Goal: Information Seeking & Learning: Learn about a topic

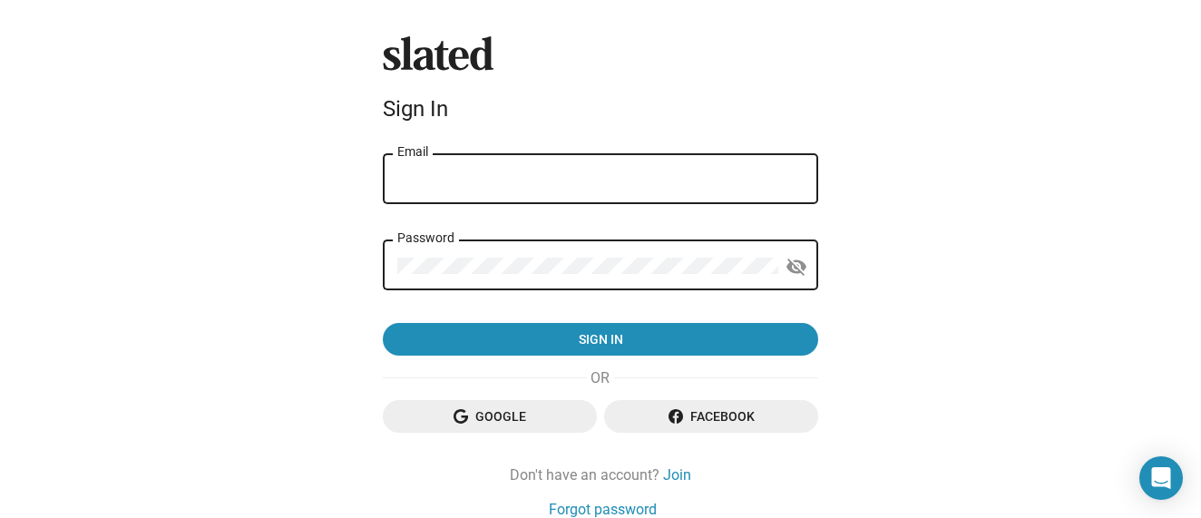
type input "[EMAIL_ADDRESS][DOMAIN_NAME]"
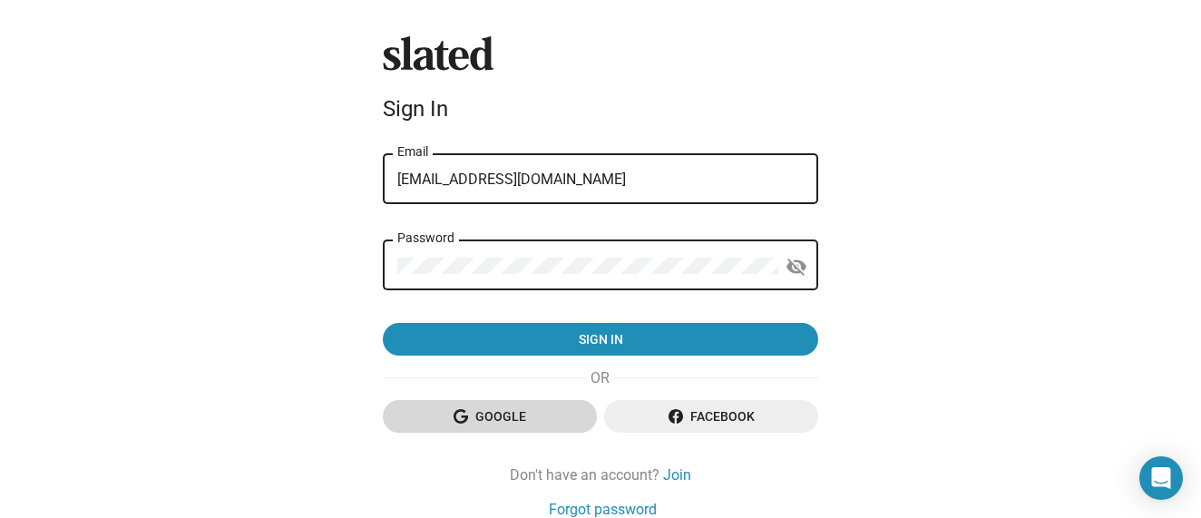
click at [537, 423] on span "Google" at bounding box center [489, 416] width 185 height 33
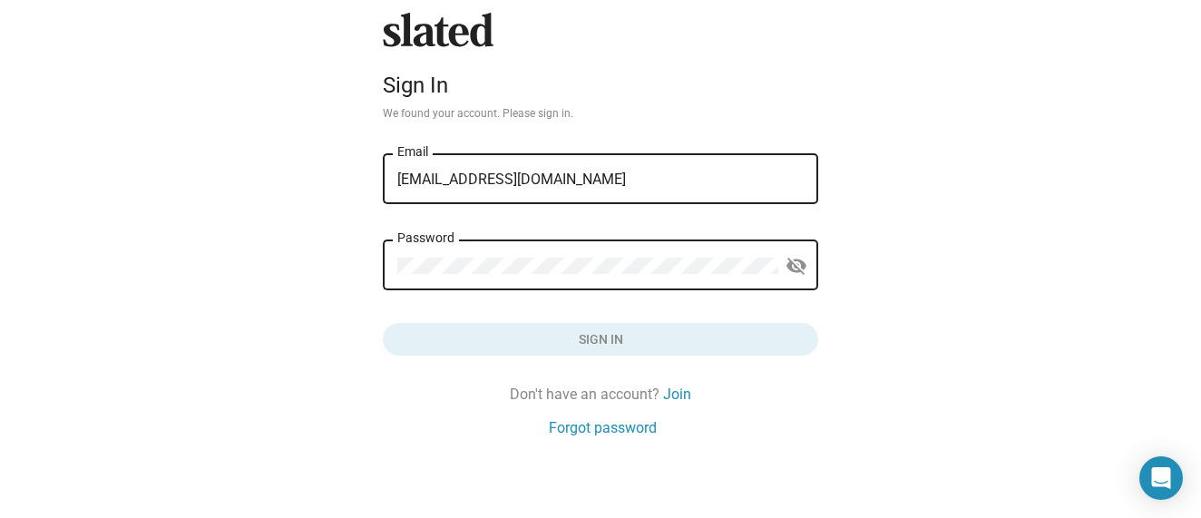
scroll to position [27, 0]
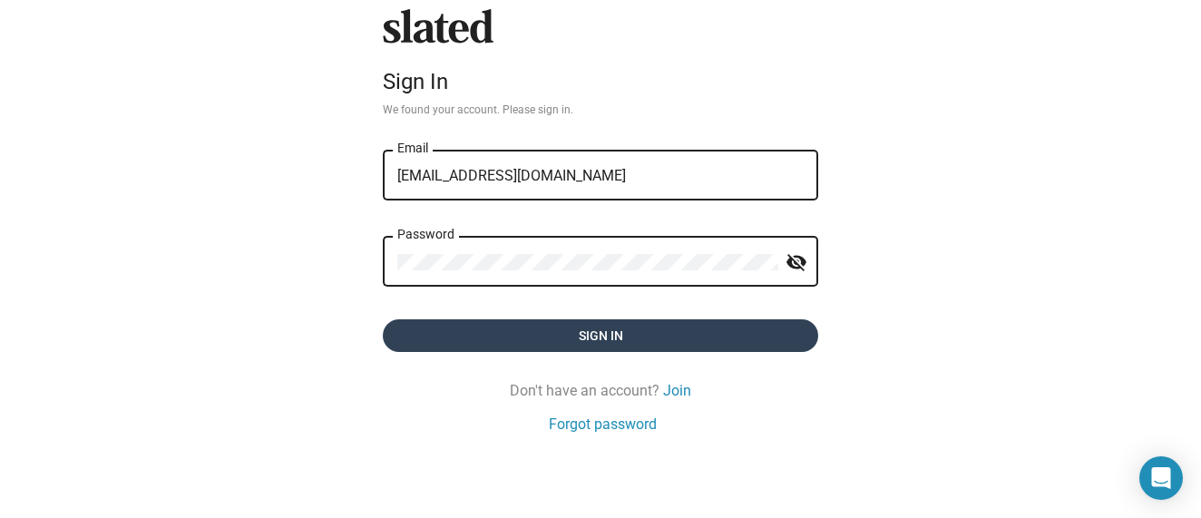
click at [425, 340] on span "Sign in" at bounding box center [600, 335] width 407 height 33
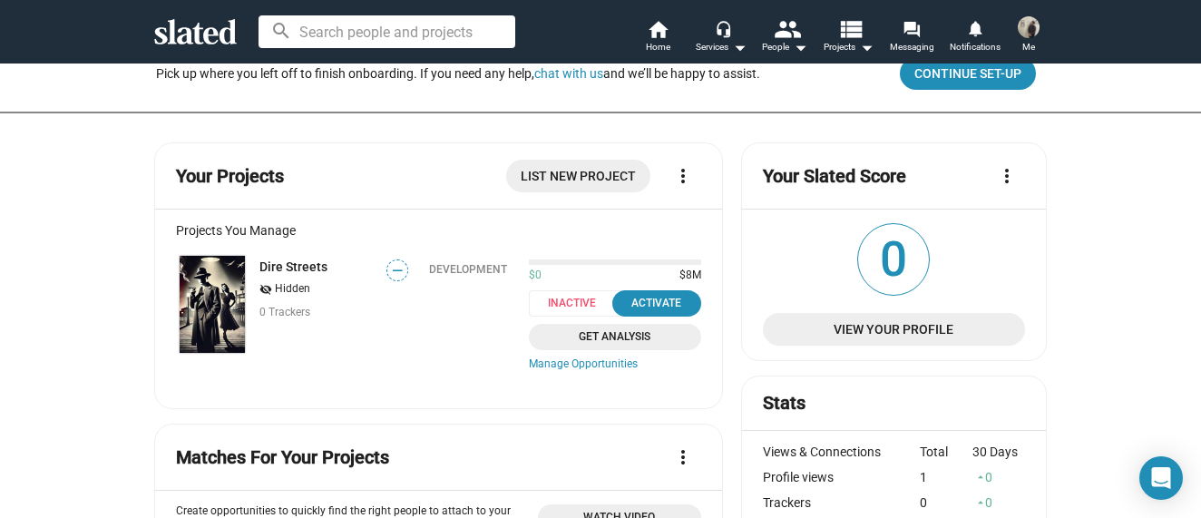
scroll to position [93, 0]
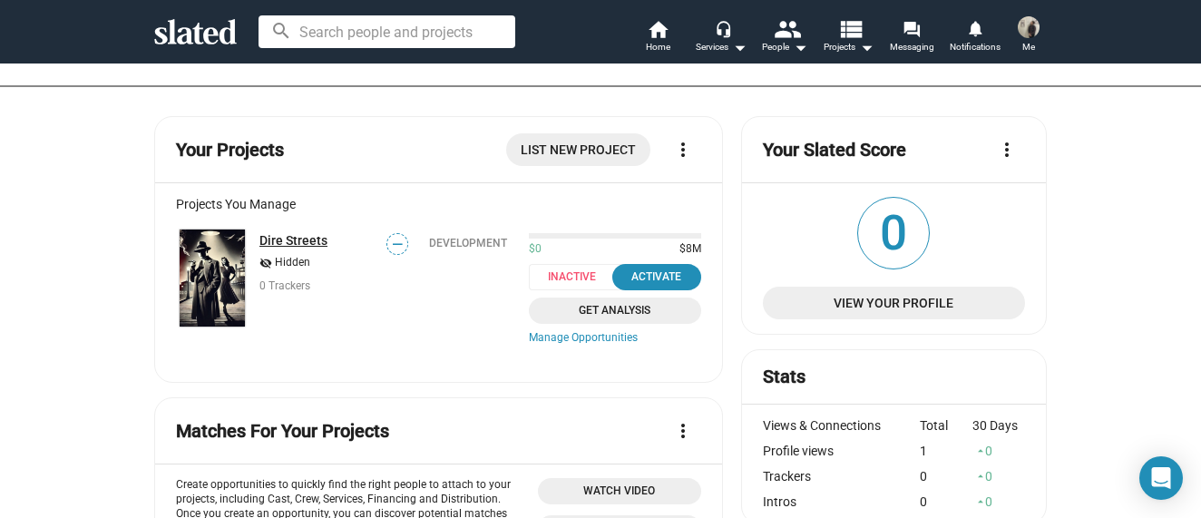
click at [297, 238] on link "Dire Streets" at bounding box center [294, 240] width 68 height 15
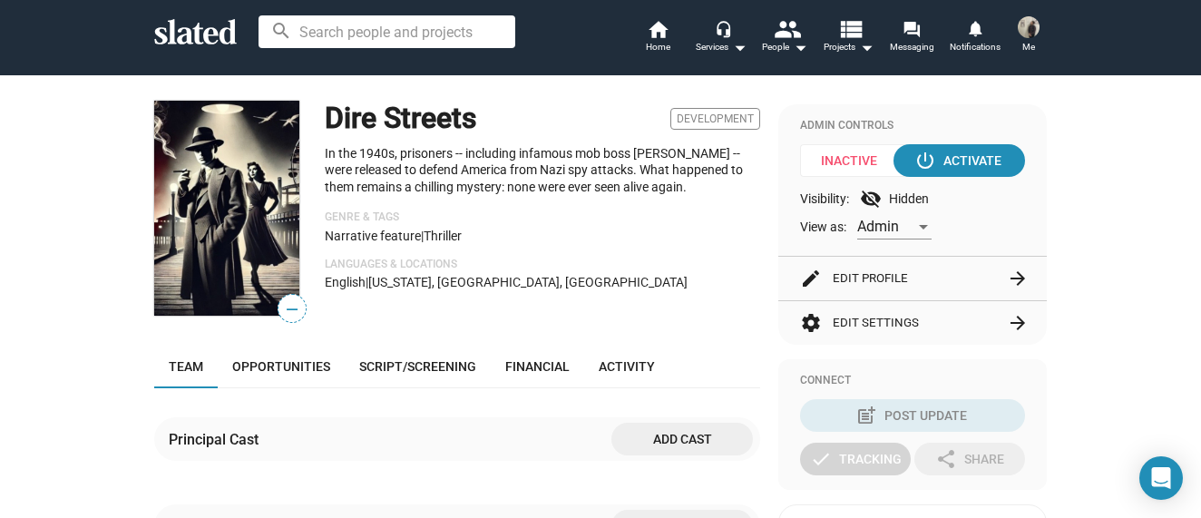
scroll to position [210, 0]
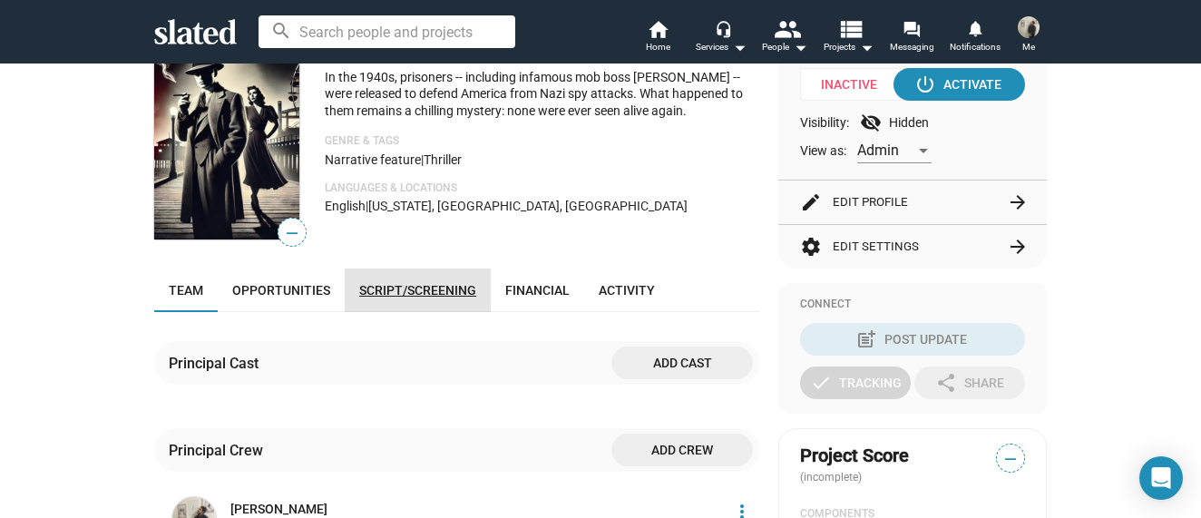
click at [426, 293] on span "Script/Screening" at bounding box center [417, 290] width 117 height 15
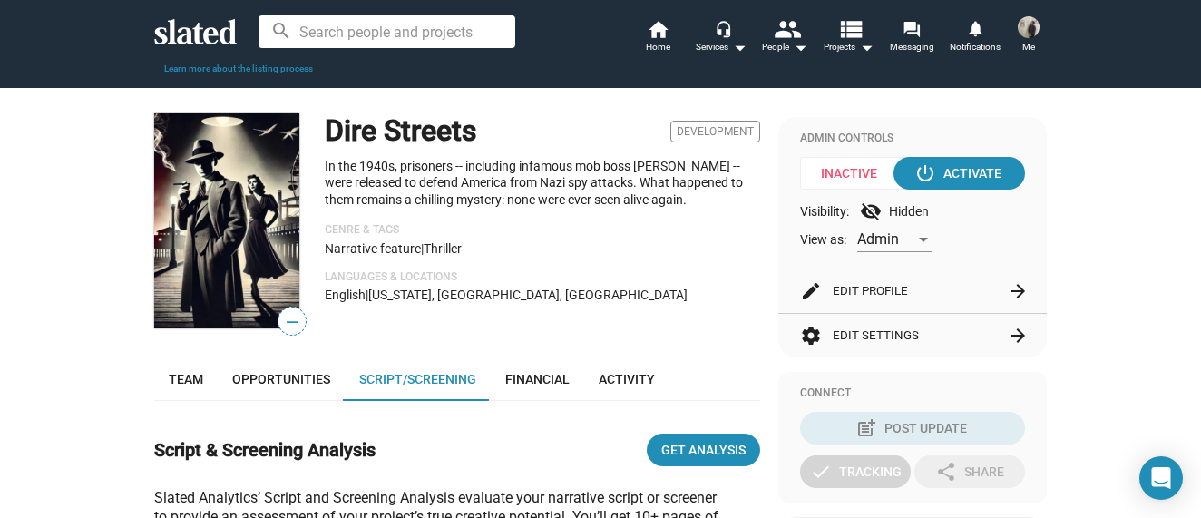
scroll to position [103, 0]
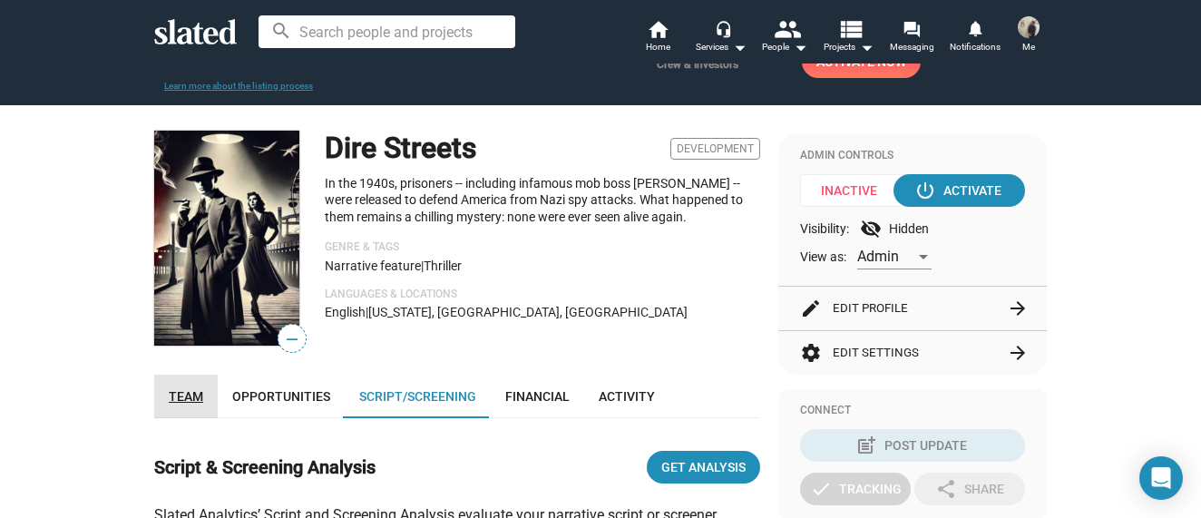
click at [180, 401] on span "Team" at bounding box center [186, 396] width 34 height 15
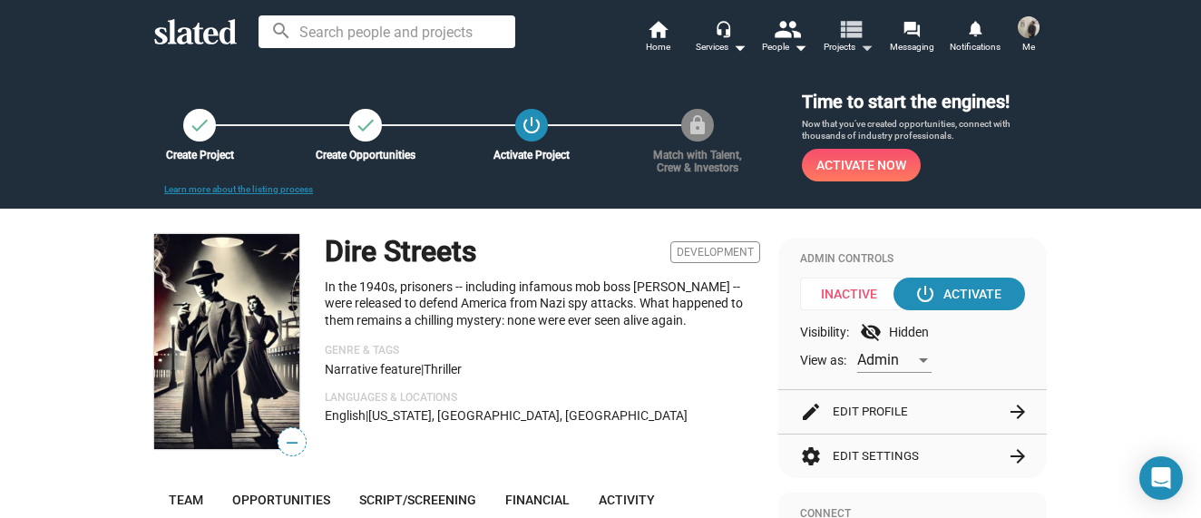
click at [858, 38] on mat-icon "view_list" at bounding box center [851, 28] width 26 height 26
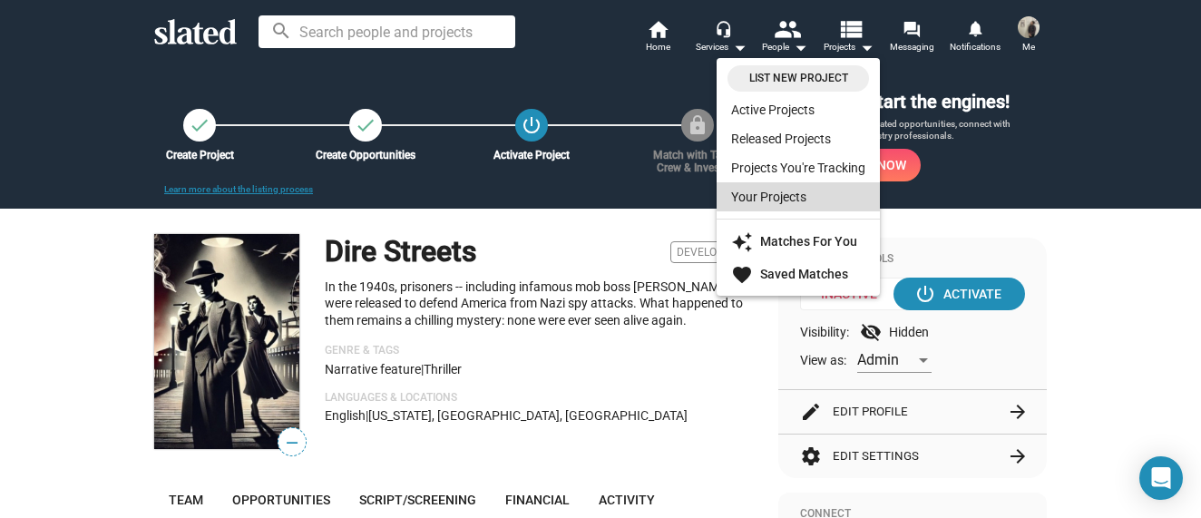
click at [815, 196] on link "Your Projects" at bounding box center [798, 196] width 163 height 29
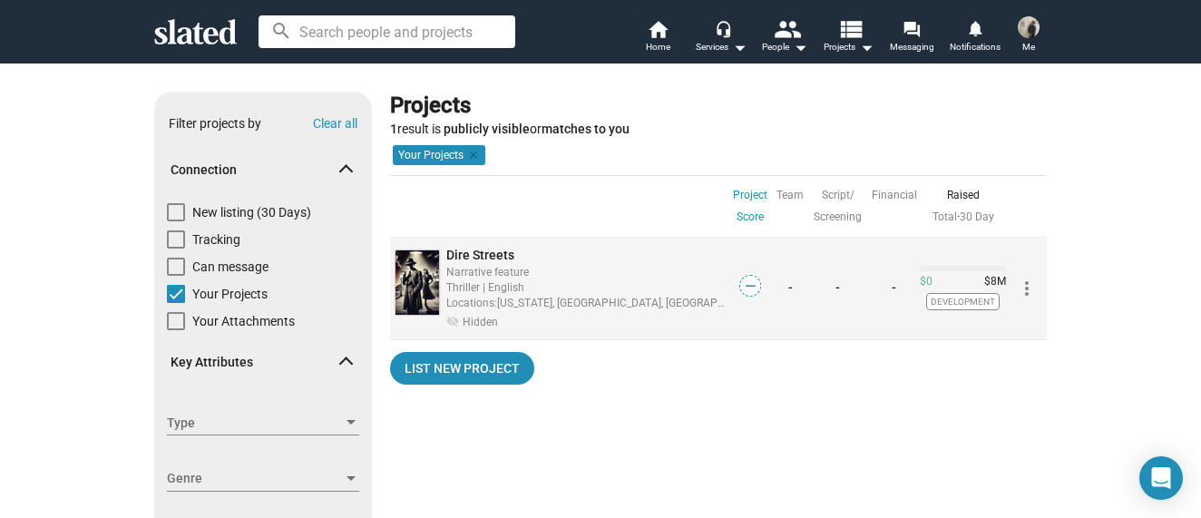
click at [1023, 289] on mat-icon "more_vert" at bounding box center [1027, 289] width 22 height 22
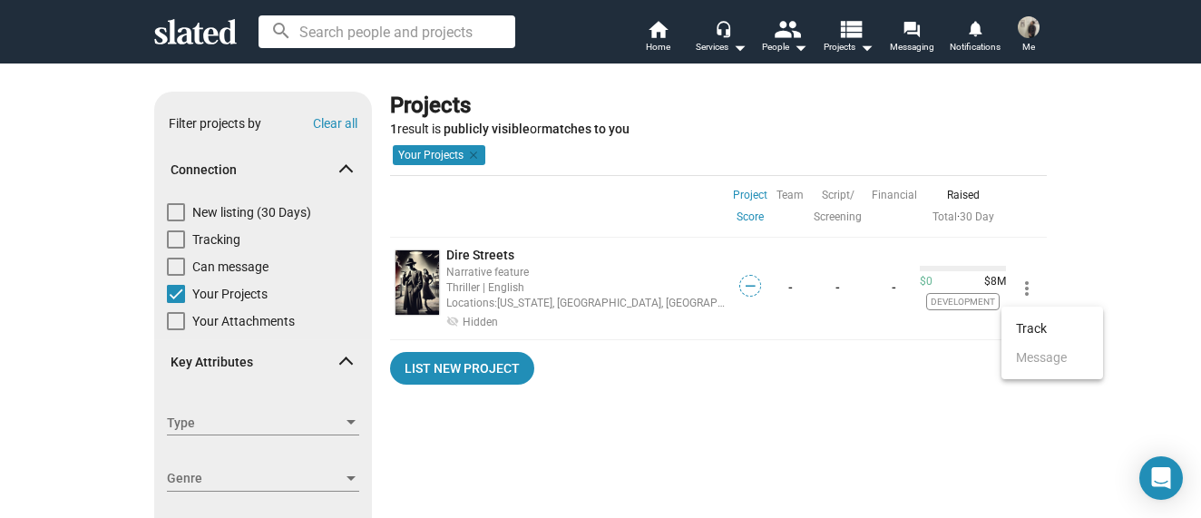
click at [945, 380] on div at bounding box center [600, 259] width 1201 height 518
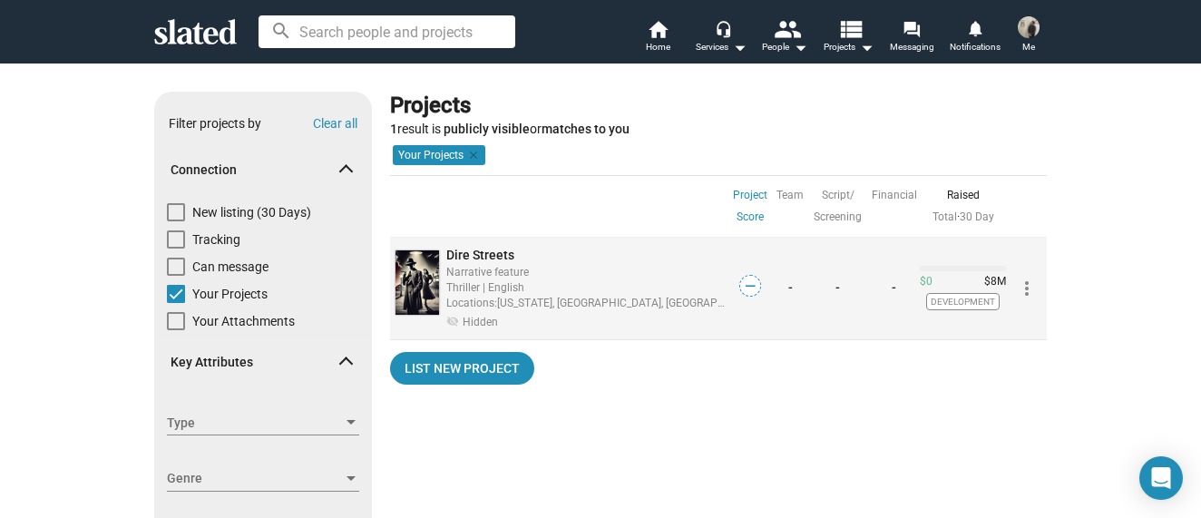
click at [463, 254] on span "Dire Streets" at bounding box center [480, 255] width 68 height 15
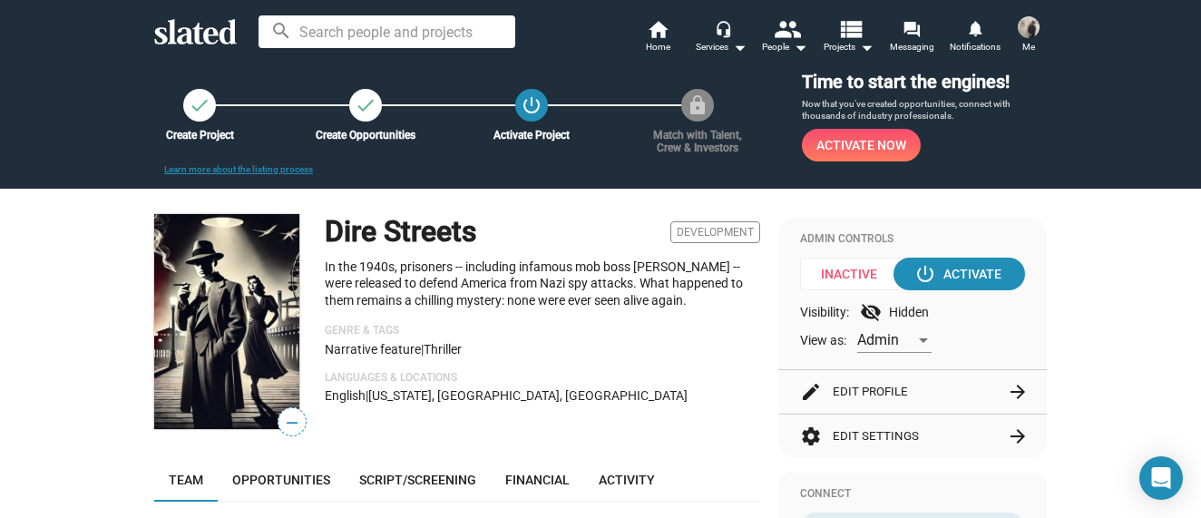
scroll to position [21, 0]
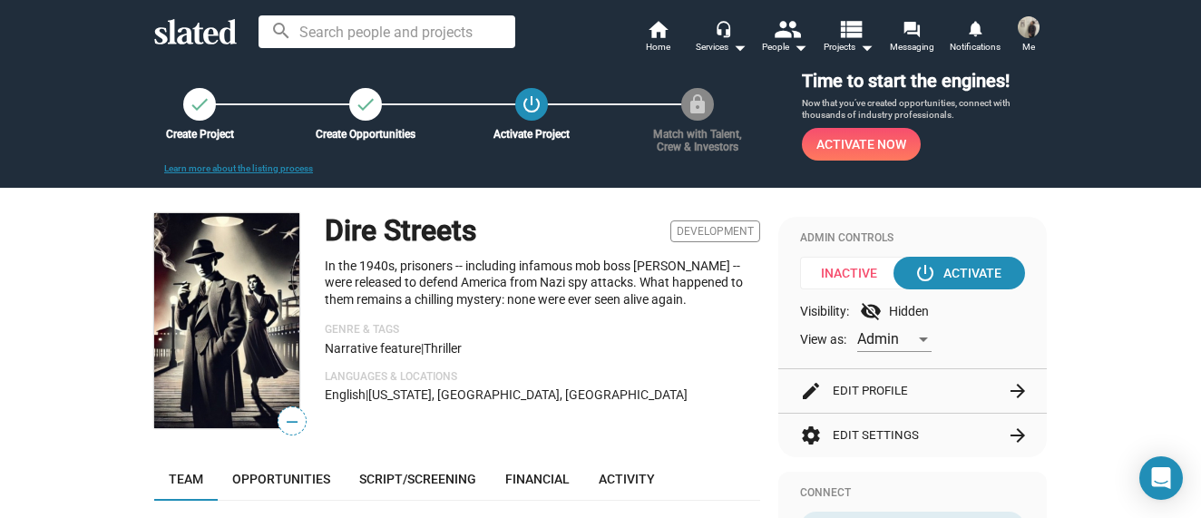
click at [908, 435] on button "settings Edit Settings arrow_forward" at bounding box center [912, 436] width 225 height 44
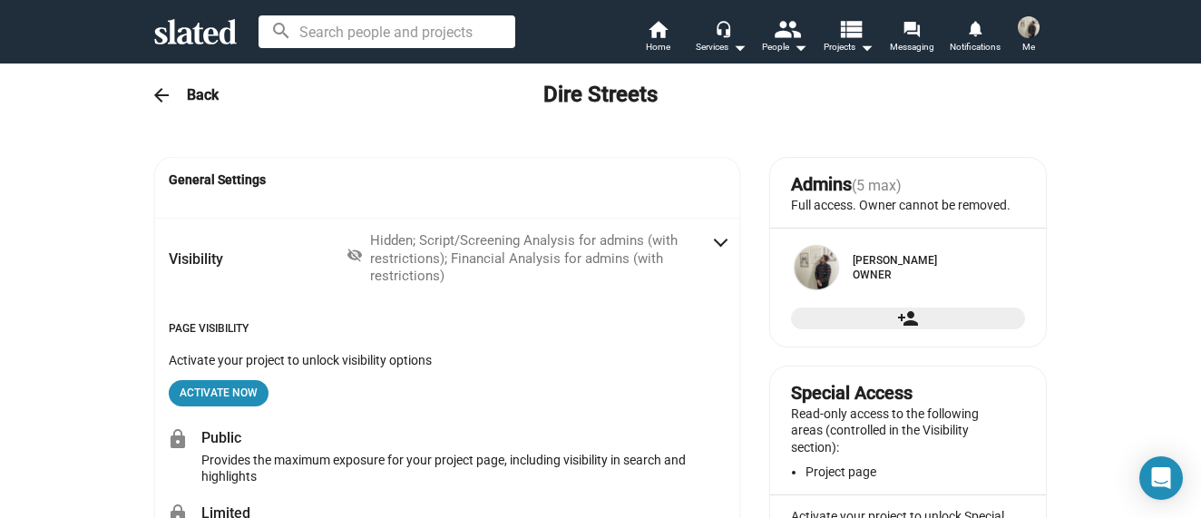
radio input "false"
radio input "true"
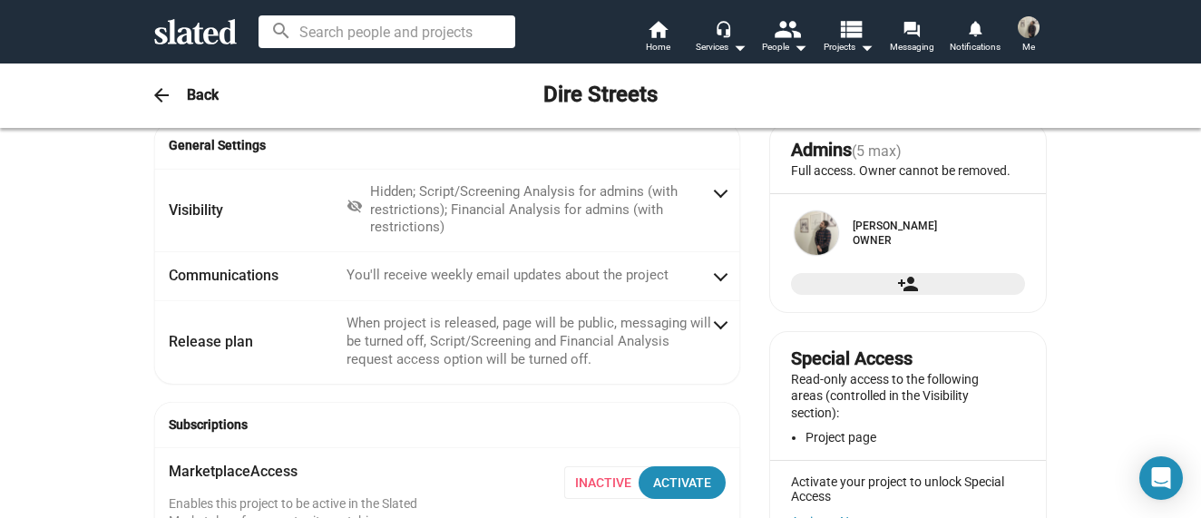
scroll to position [0, 0]
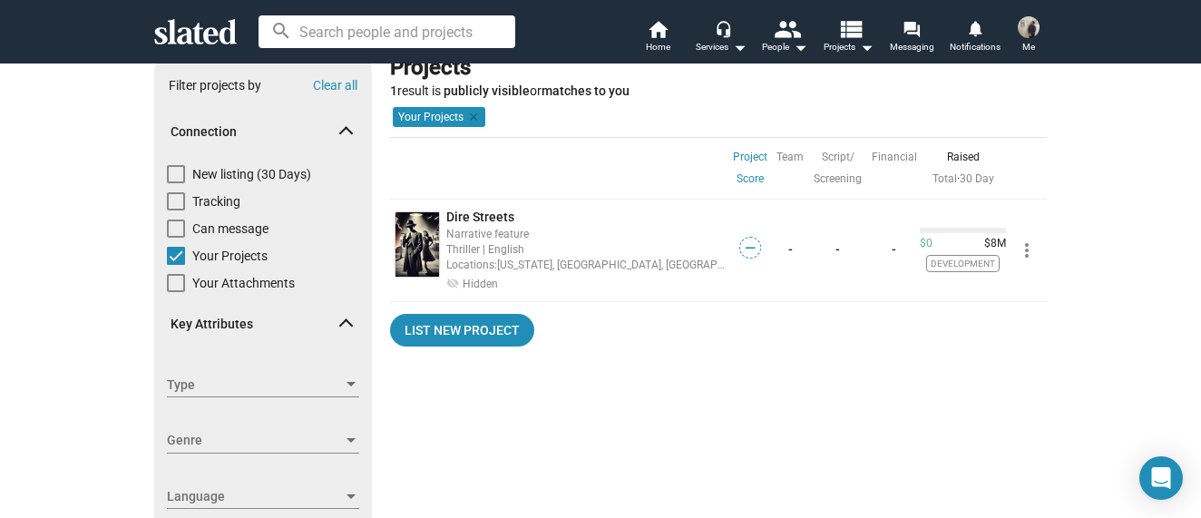
scroll to position [22, 0]
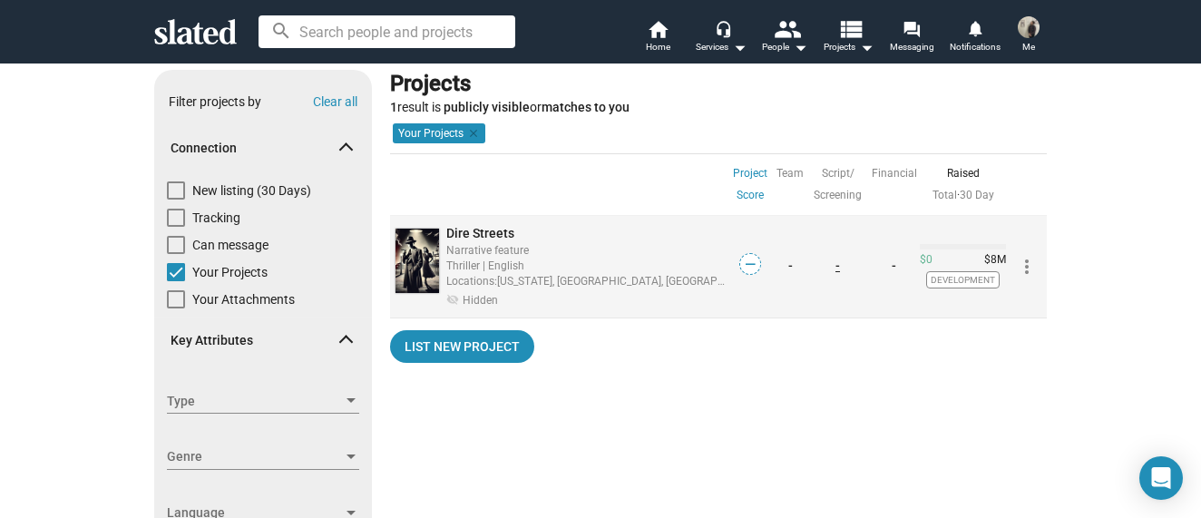
click at [836, 269] on link "-" at bounding box center [838, 266] width 5 height 15
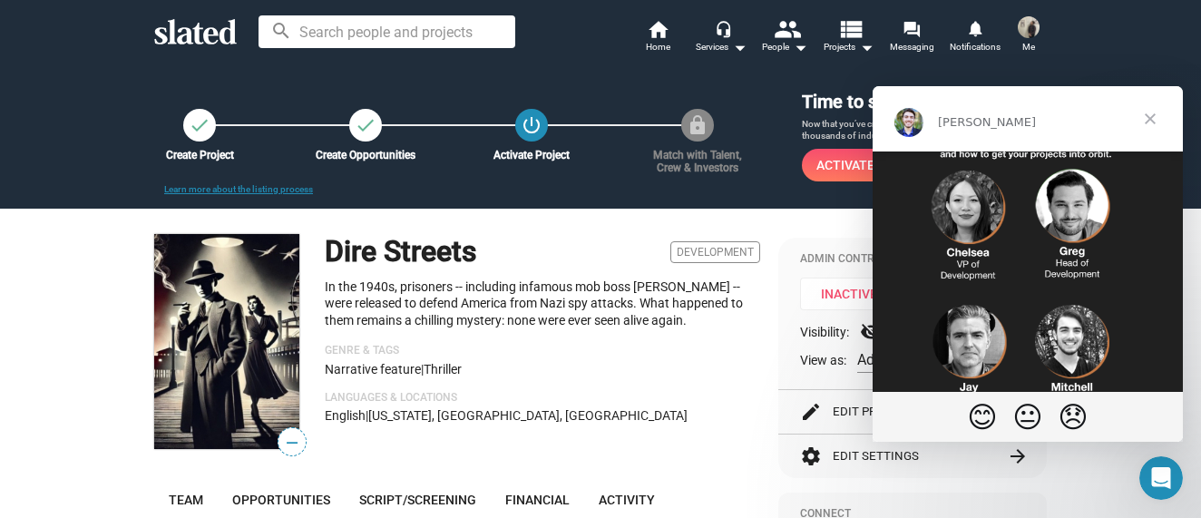
scroll to position [514, 0]
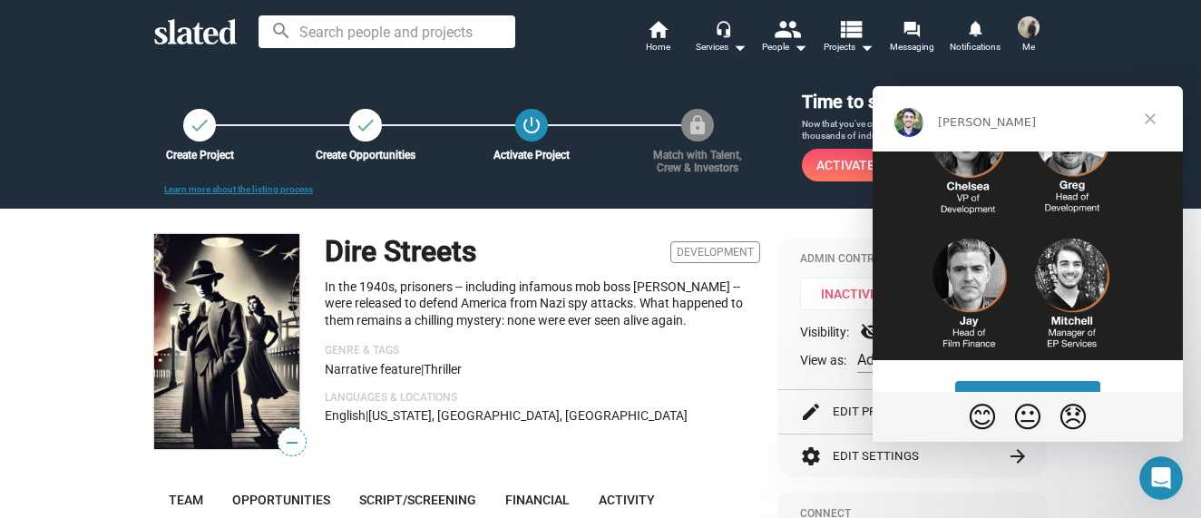
click at [1151, 119] on span "Close" at bounding box center [1150, 118] width 65 height 65
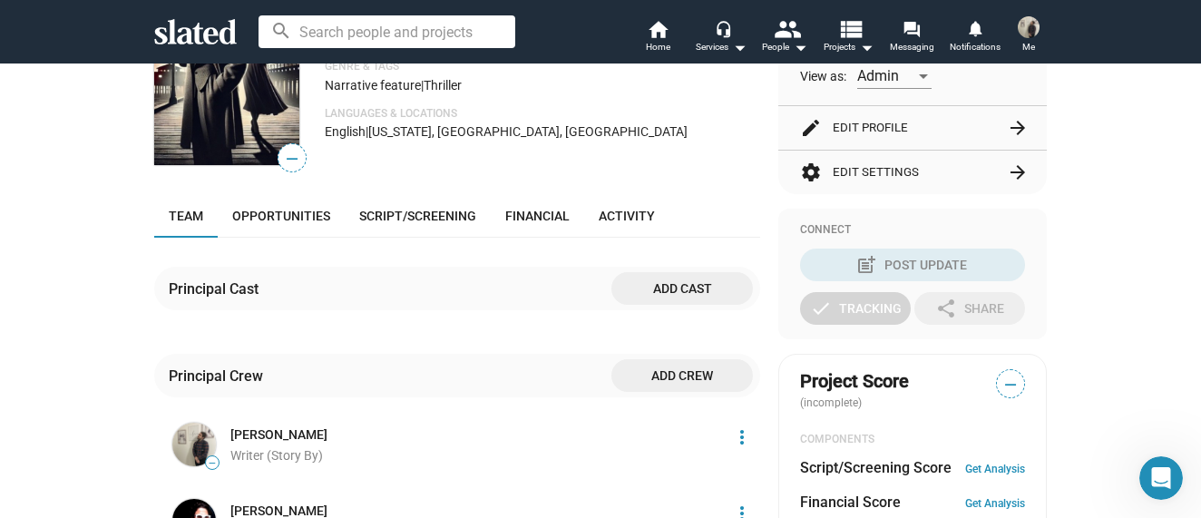
scroll to position [296, 0]
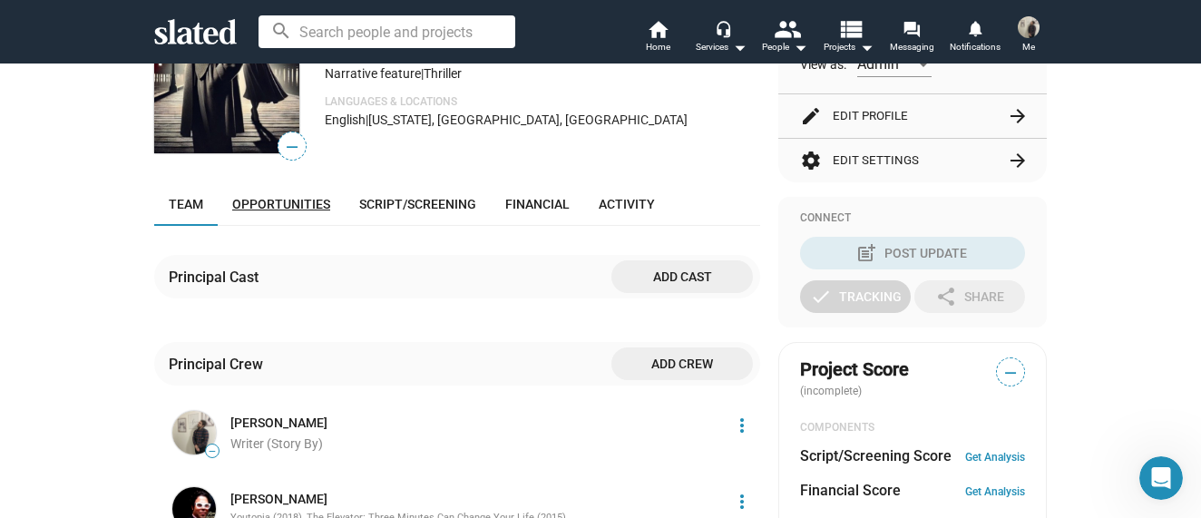
click at [255, 208] on span "Opportunities" at bounding box center [281, 204] width 98 height 15
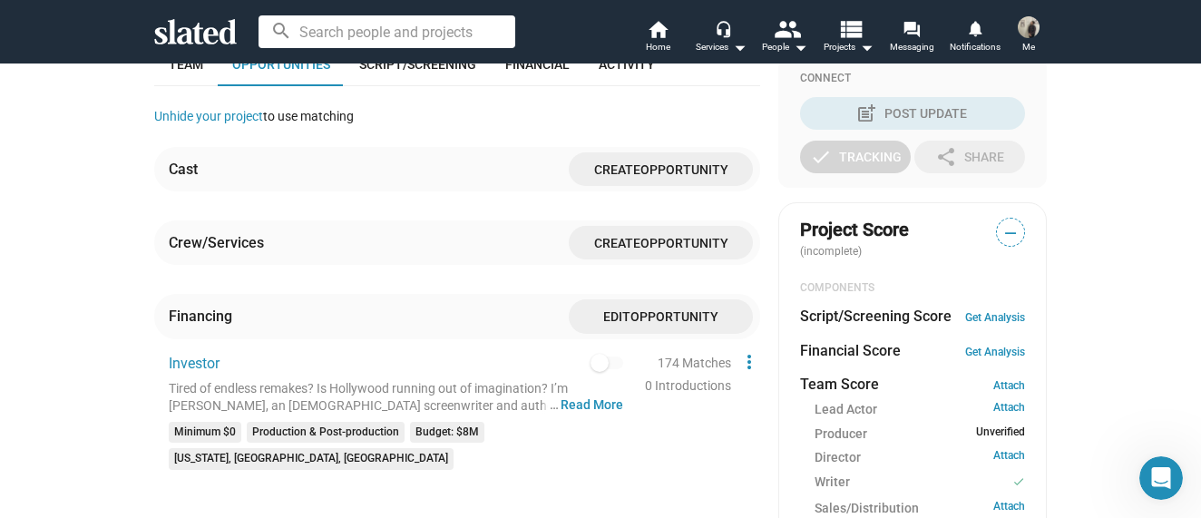
scroll to position [460, 0]
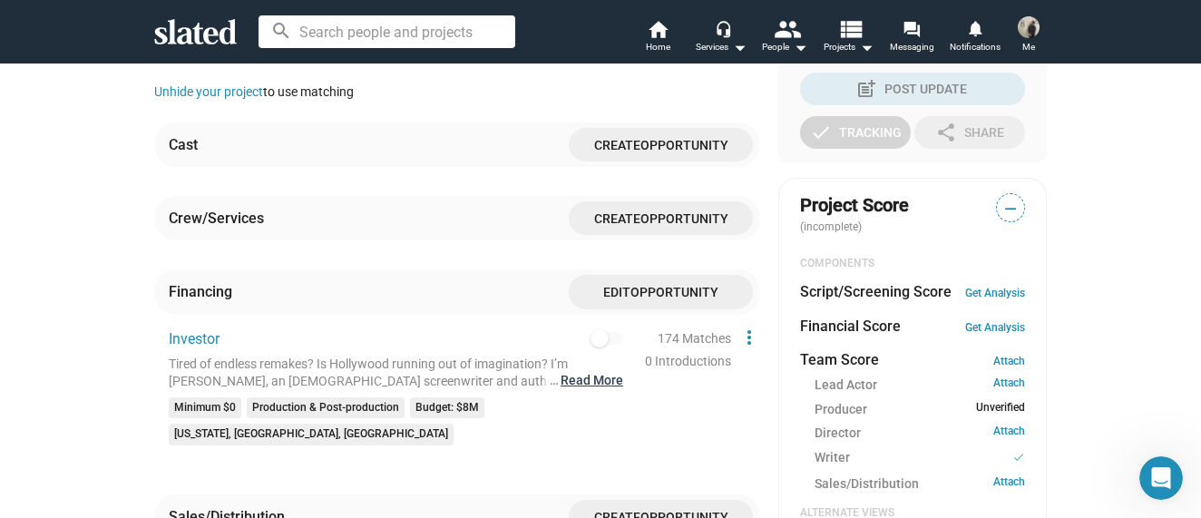
click at [576, 382] on button "… Read More" at bounding box center [592, 380] width 63 height 17
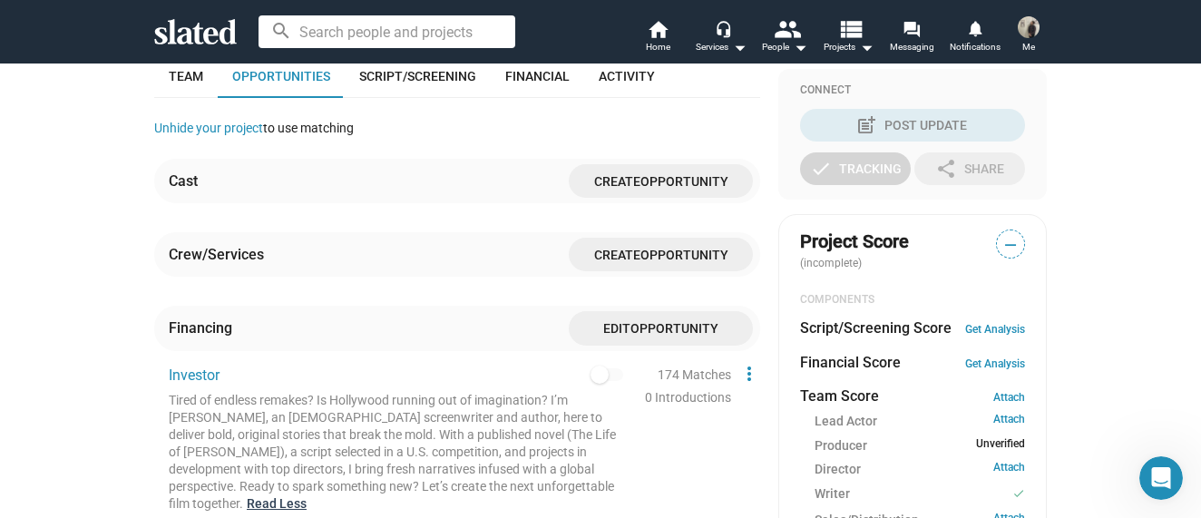
scroll to position [408, 0]
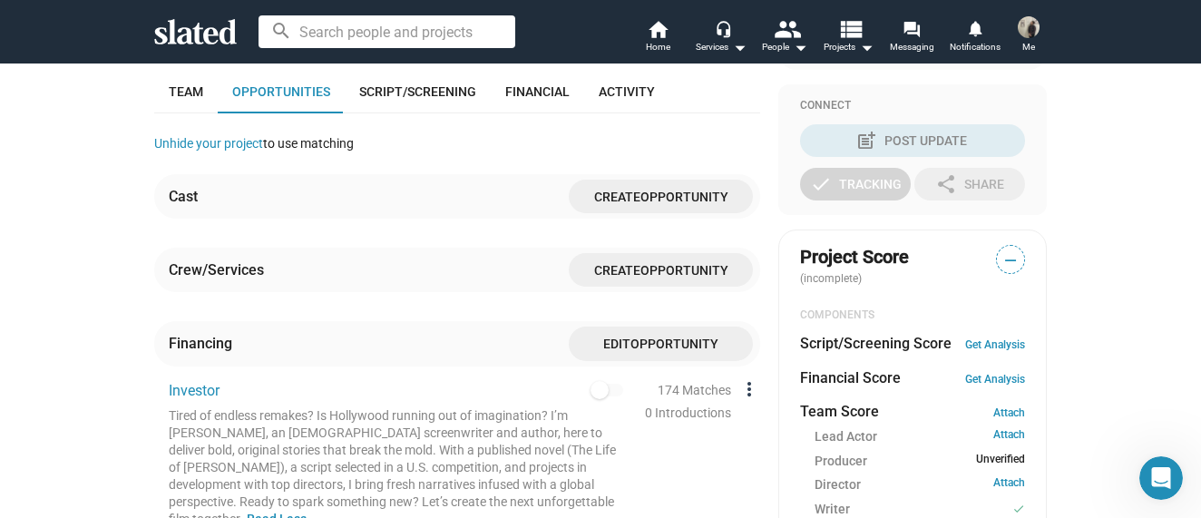
click at [740, 389] on mat-icon "more_vert" at bounding box center [750, 389] width 22 height 22
click at [677, 395] on div at bounding box center [600, 259] width 1201 height 518
click at [681, 196] on span "Opportunity" at bounding box center [685, 197] width 88 height 15
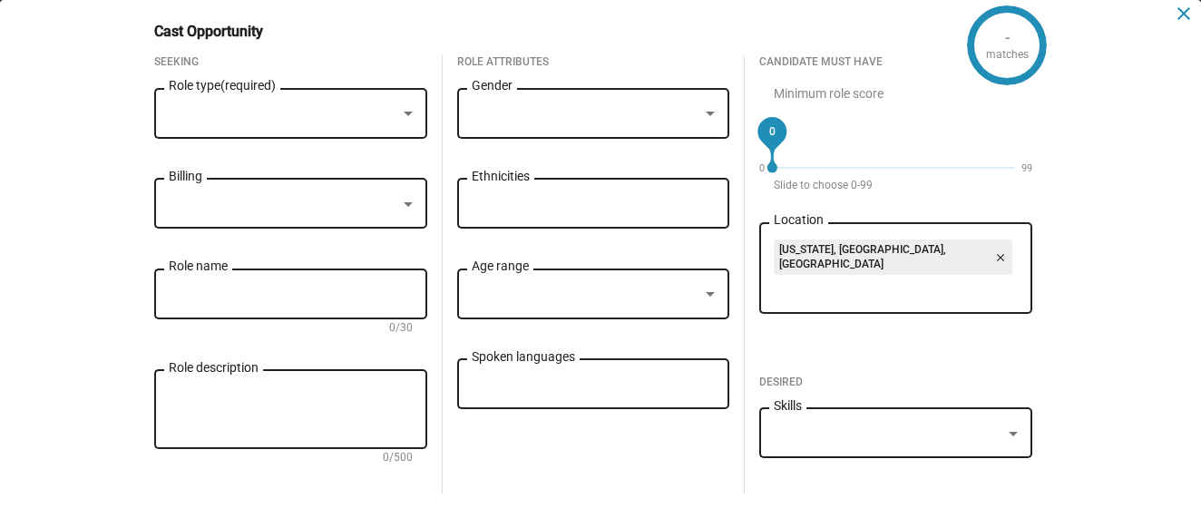
click at [1173, 14] on mat-icon "close" at bounding box center [1184, 14] width 22 height 22
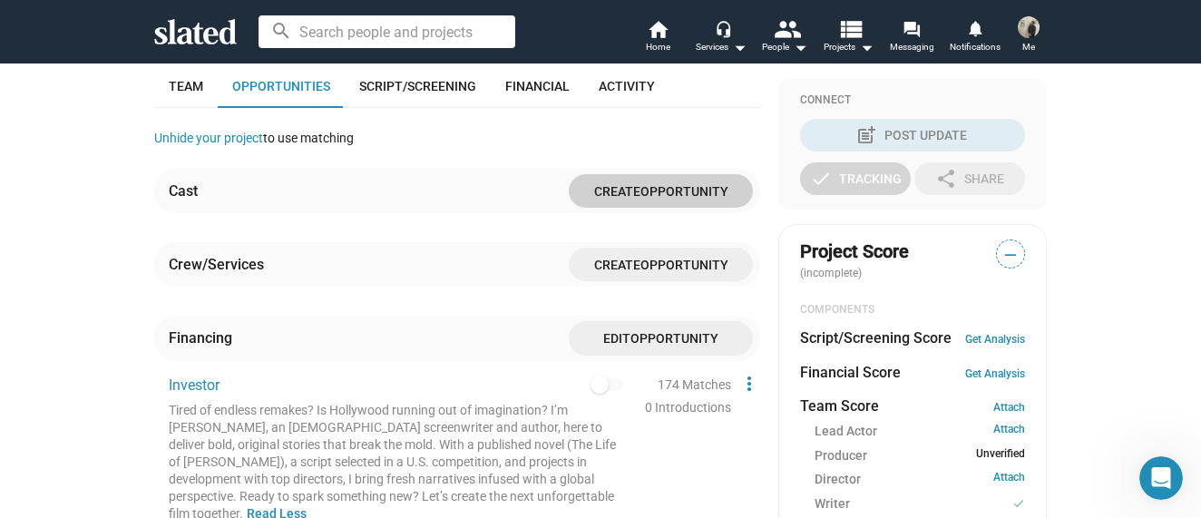
scroll to position [423, 0]
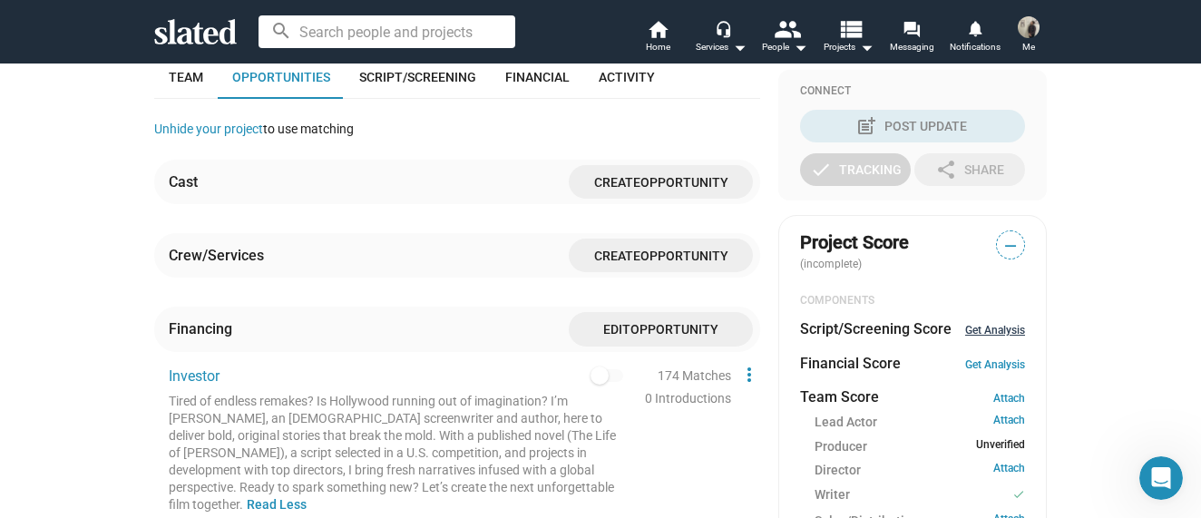
click at [986, 328] on link "Get Analysis" at bounding box center [996, 330] width 60 height 13
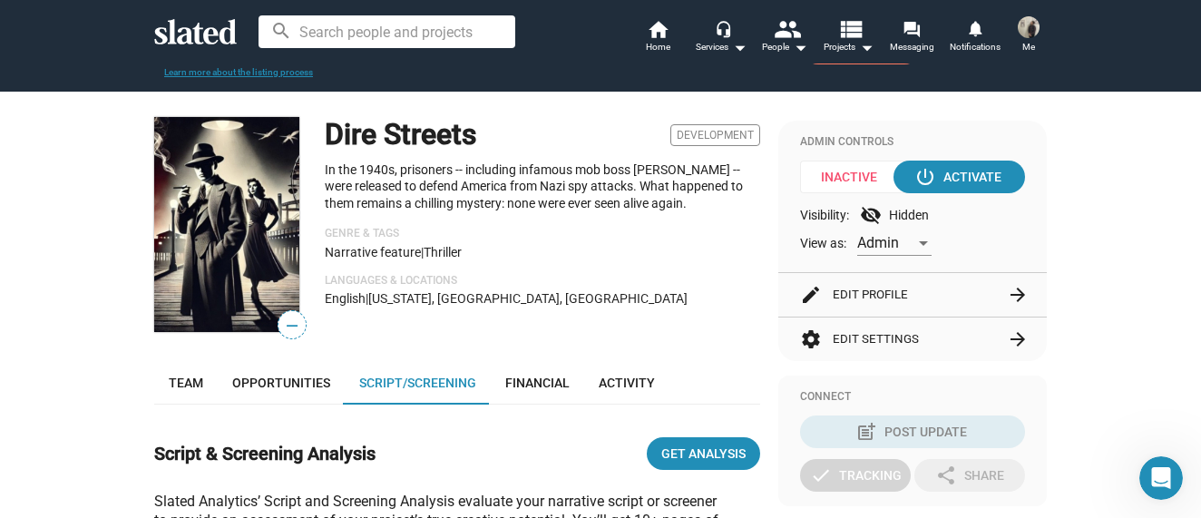
scroll to position [123, 0]
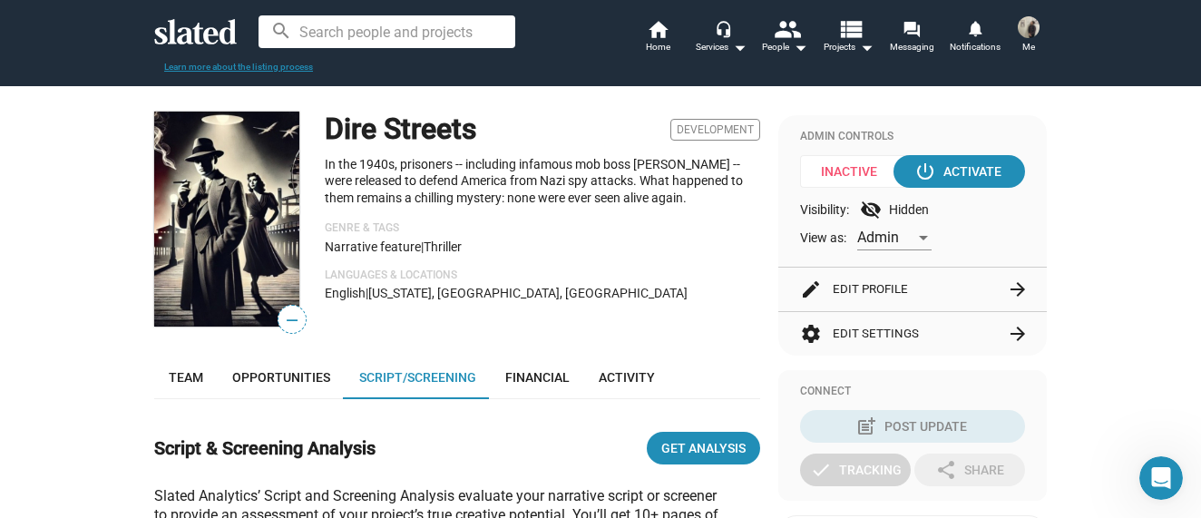
click at [969, 331] on button "settings Edit Settings arrow_forward" at bounding box center [912, 334] width 225 height 44
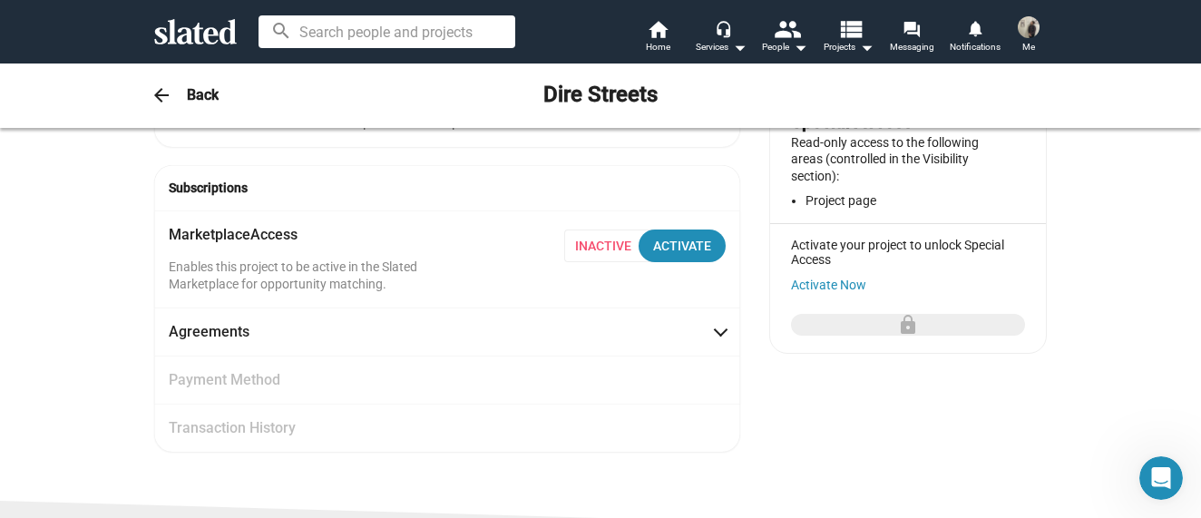
scroll to position [0, 0]
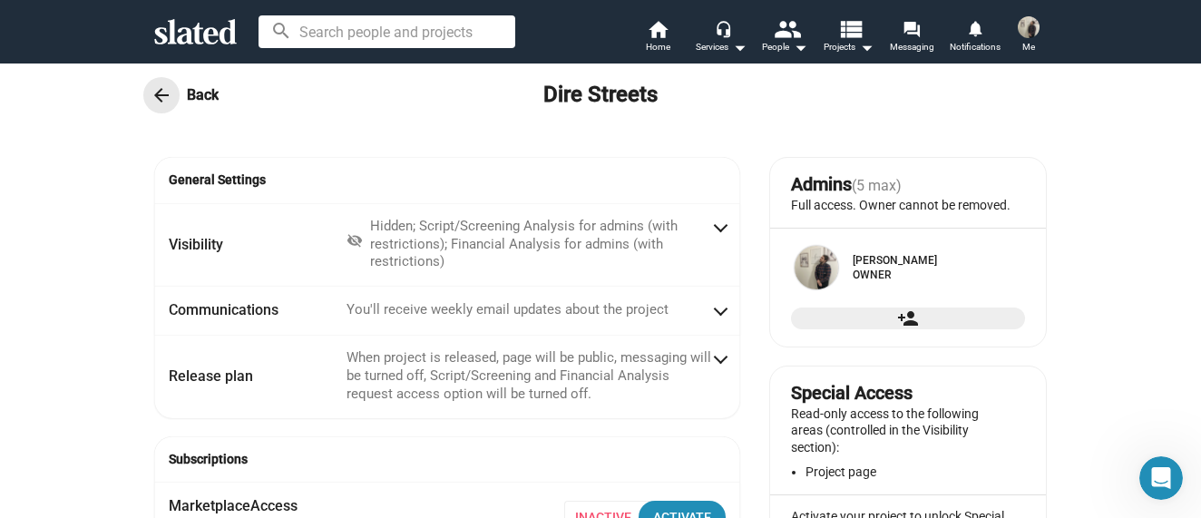
click at [155, 102] on mat-icon "arrow_back" at bounding box center [162, 95] width 22 height 22
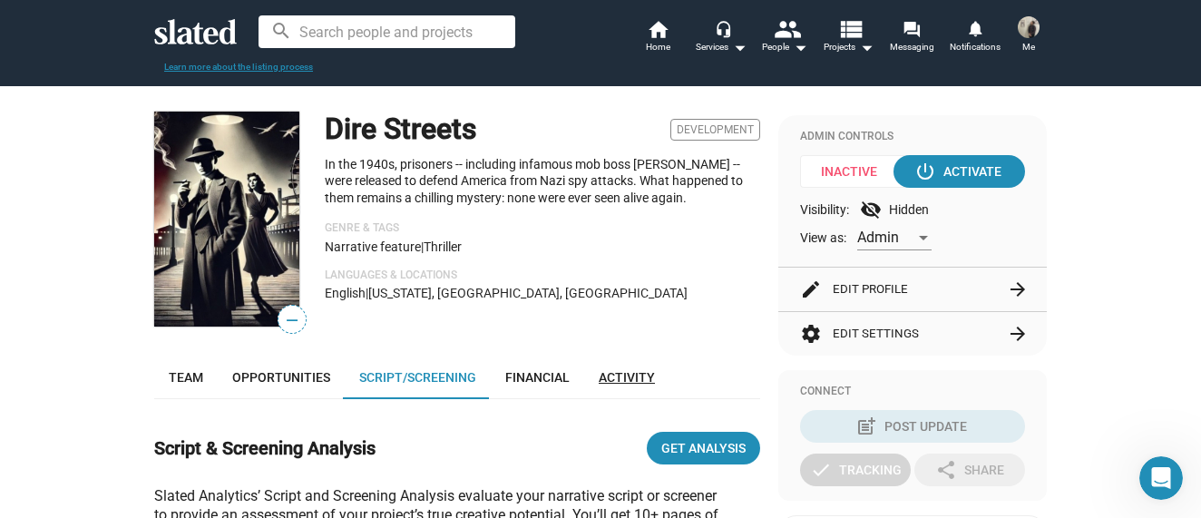
click at [626, 375] on span "Activity" at bounding box center [627, 377] width 56 height 15
